Goal: Transaction & Acquisition: Purchase product/service

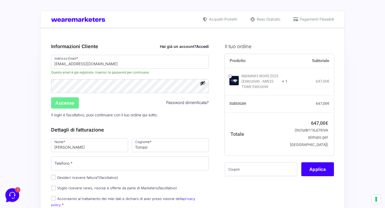
click at [256, 167] on div "Prodotto Subtotale Marketers World 2025 (Executive) - MW25 Ticket Executive × 1…" at bounding box center [279, 118] width 109 height 129
click at [256, 175] on input "text" at bounding box center [261, 169] width 72 height 14
paste input "MW25family"
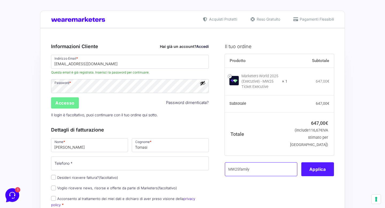
type input "MW25family"
click at [315, 175] on button "Applica" at bounding box center [317, 169] width 33 height 14
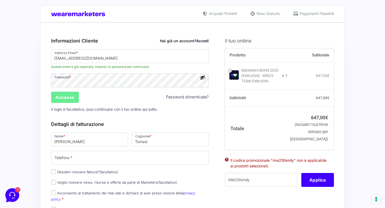
scroll to position [9, 0]
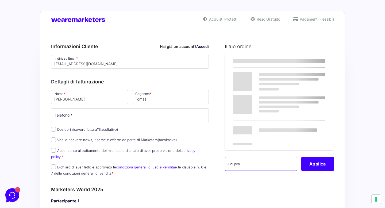
click at [288, 161] on input "text" at bounding box center [261, 164] width 72 height 14
paste input "MW25family"
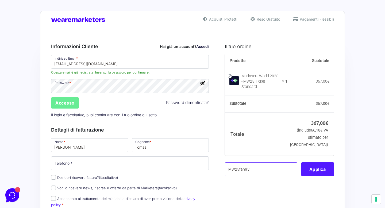
type input "MW25family"
click at [324, 168] on button "Applica" at bounding box center [317, 169] width 33 height 14
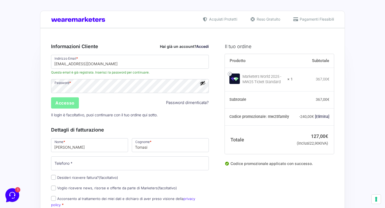
click at [75, 103] on input "Accesso" at bounding box center [65, 102] width 28 height 11
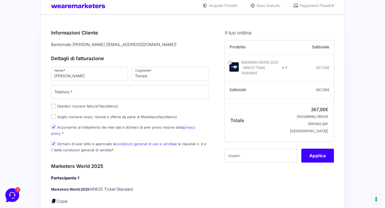
scroll to position [14, 0]
click at [238, 150] on input "text" at bounding box center [261, 155] width 72 height 14
paste input "MW25family"
type input "MW25family"
click at [321, 148] on button "Applica" at bounding box center [317, 155] width 33 height 14
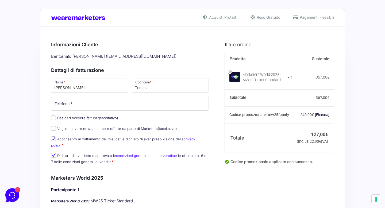
scroll to position [0, 0]
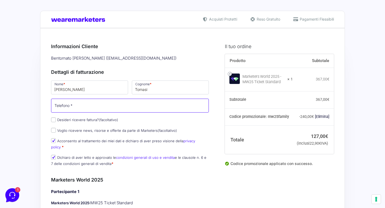
click at [141, 110] on input "Telefono *" at bounding box center [130, 106] width 158 height 14
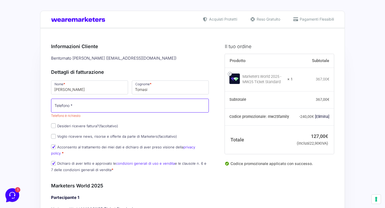
click at [91, 103] on input "Telefono *" at bounding box center [130, 106] width 158 height 14
type input "3"
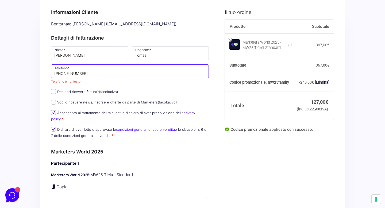
scroll to position [69, 0]
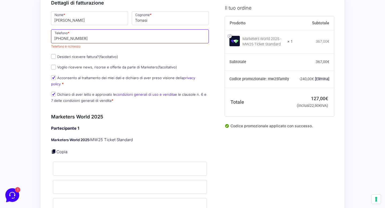
type input "+39 3494123984"
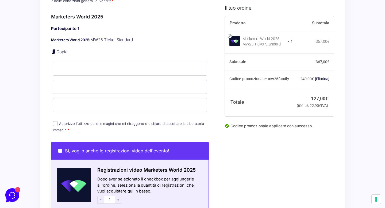
scroll to position [168, 0]
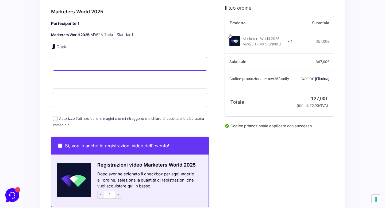
click at [148, 62] on input "Nome *" at bounding box center [130, 64] width 154 height 14
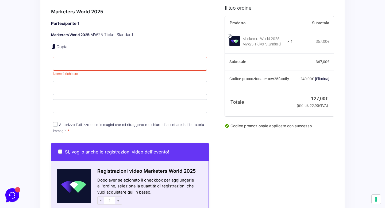
click at [158, 44] on p "Copia" at bounding box center [130, 47] width 158 height 6
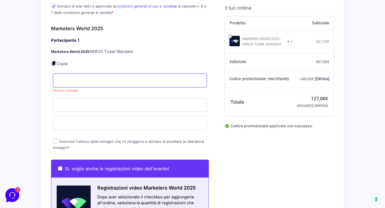
click at [117, 80] on input "Nome *" at bounding box center [130, 81] width 154 height 14
type input "g"
type input "[PERSON_NAME]"
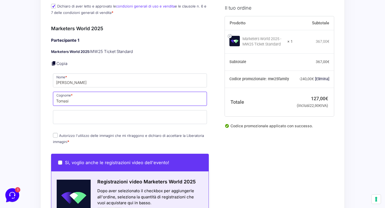
type input "Tomasi"
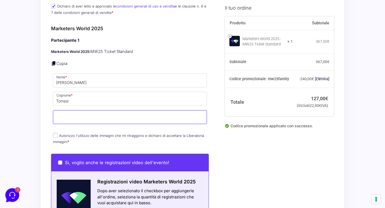
click at [69, 115] on input "Email *" at bounding box center [130, 117] width 154 height 14
type input "[EMAIL_ADDRESS][DOMAIN_NAME]"
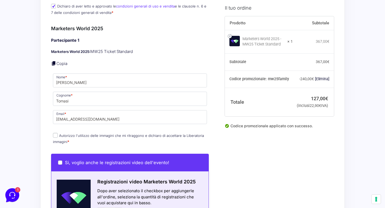
click at [56, 132] on p "Autorizzo l'utilizzo delle immagini che mi ritraggono e dichiaro di accettare l…" at bounding box center [130, 139] width 158 height 14
click at [55, 133] on input "Autorizzo l'utilizzo delle immagini che mi ritraggono e dichiaro di accettare l…" at bounding box center [55, 135] width 5 height 5
checkbox input "true"
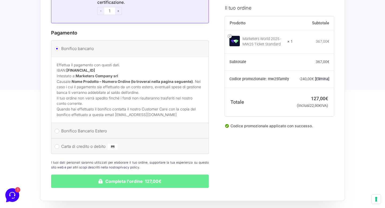
scroll to position [474, 0]
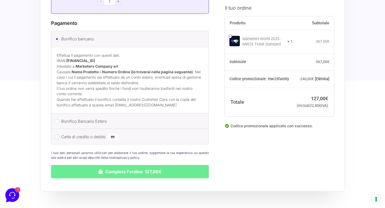
click at [57, 134] on input "Carta di credito o debito" at bounding box center [57, 136] width 5 height 5
radio input "true"
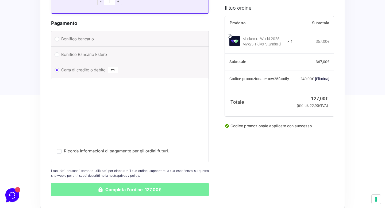
click at [116, 183] on button "Completa l'ordine 127,00€" at bounding box center [130, 189] width 158 height 13
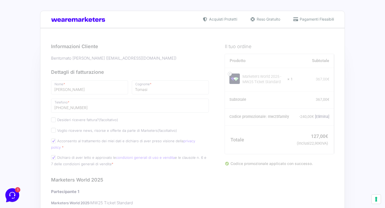
scroll to position [0, 0]
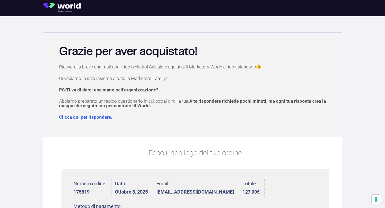
scroll to position [97, 0]
